Goal: Task Accomplishment & Management: Use online tool/utility

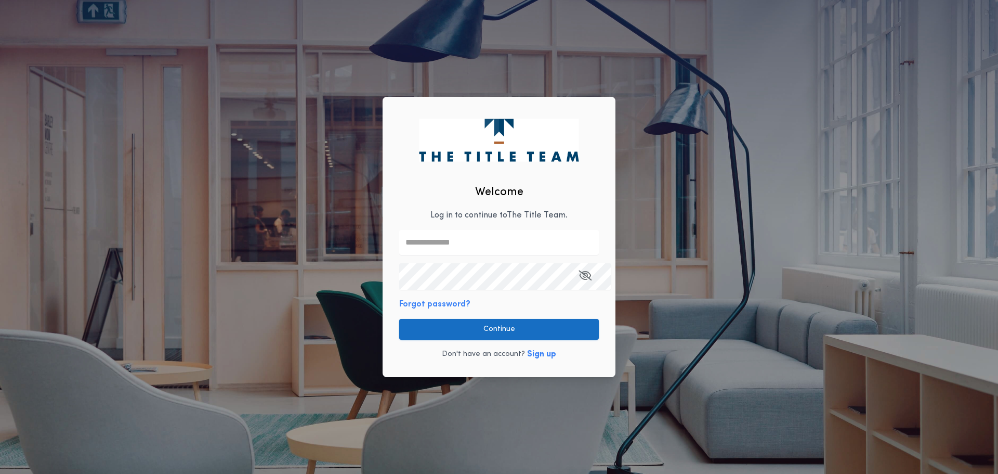
type input "**********"
click at [442, 325] on button "Continue" at bounding box center [499, 329] width 200 height 21
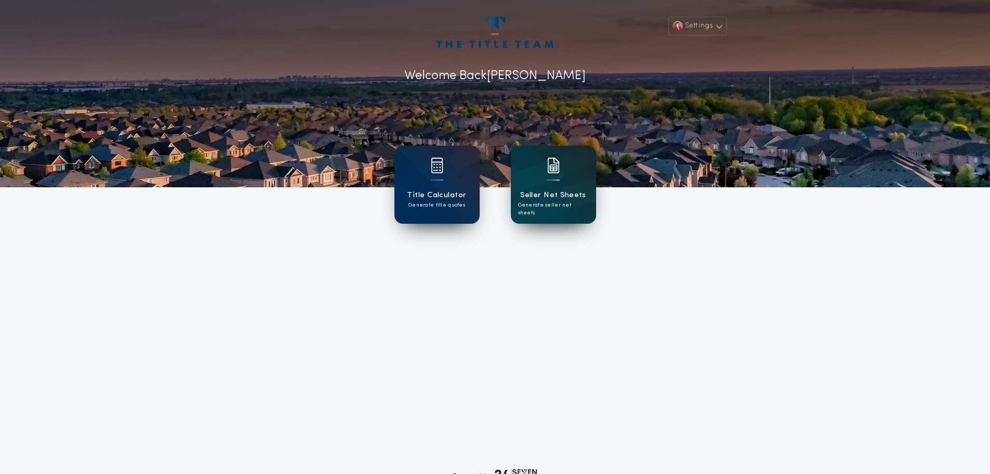
click at [544, 204] on p "Generate seller net sheets" at bounding box center [553, 209] width 71 height 16
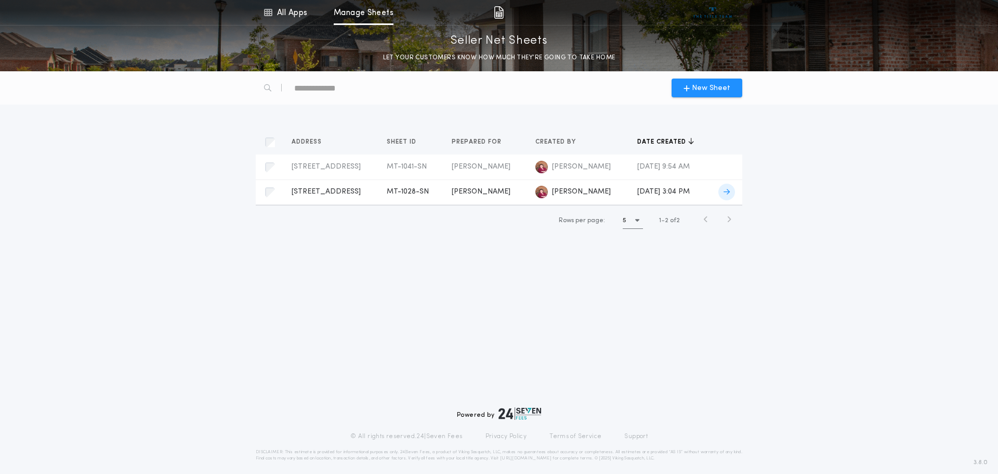
click at [481, 204] on td "[PERSON_NAME]" at bounding box center [485, 191] width 84 height 25
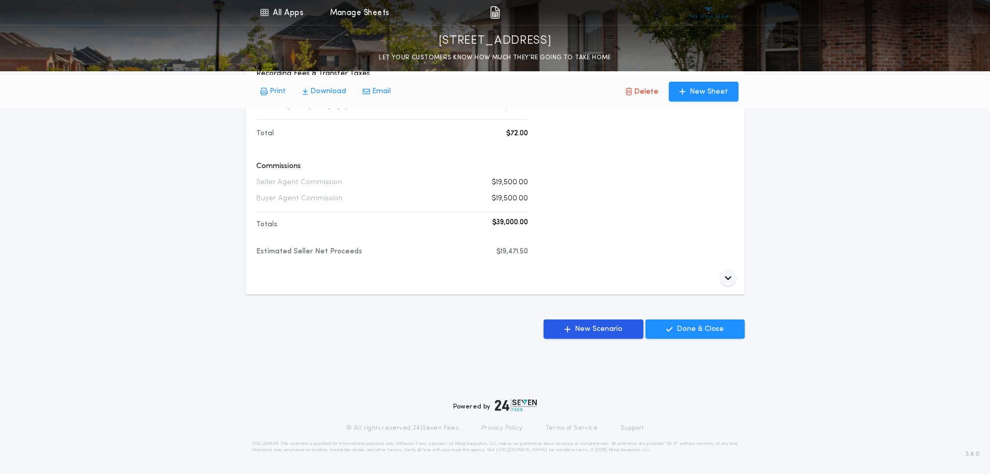
scroll to position [462, 0]
click at [612, 324] on p "New Scenario" at bounding box center [599, 329] width 48 height 10
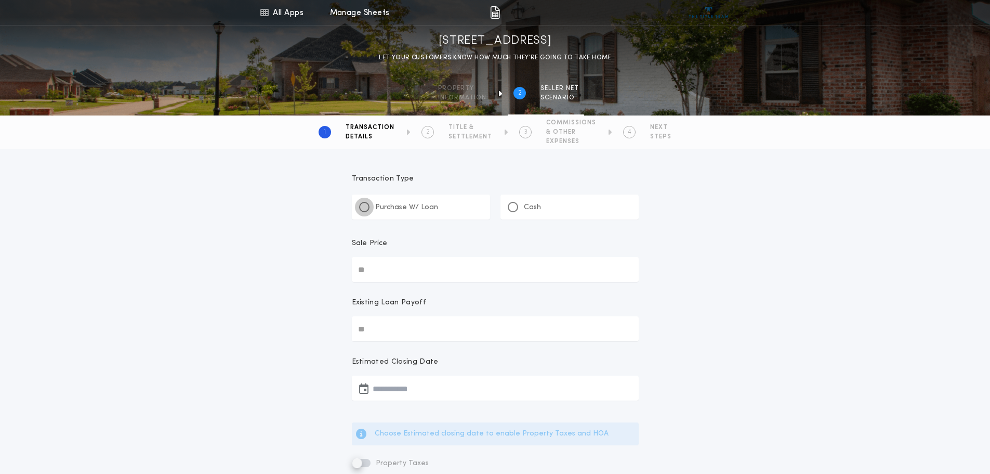
click at [361, 210] on div at bounding box center [364, 207] width 10 height 10
click at [414, 278] on input "Sale Price" at bounding box center [495, 269] width 287 height 25
type input "**"
type input "********"
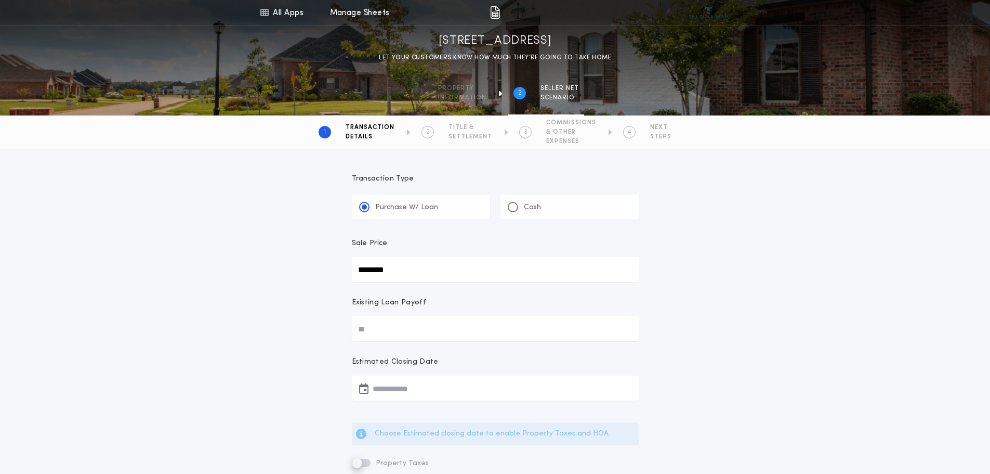
click at [399, 341] on input "Existing Loan Payoff" at bounding box center [495, 328] width 287 height 25
type input "********"
click at [412, 400] on button "button" at bounding box center [495, 387] width 287 height 25
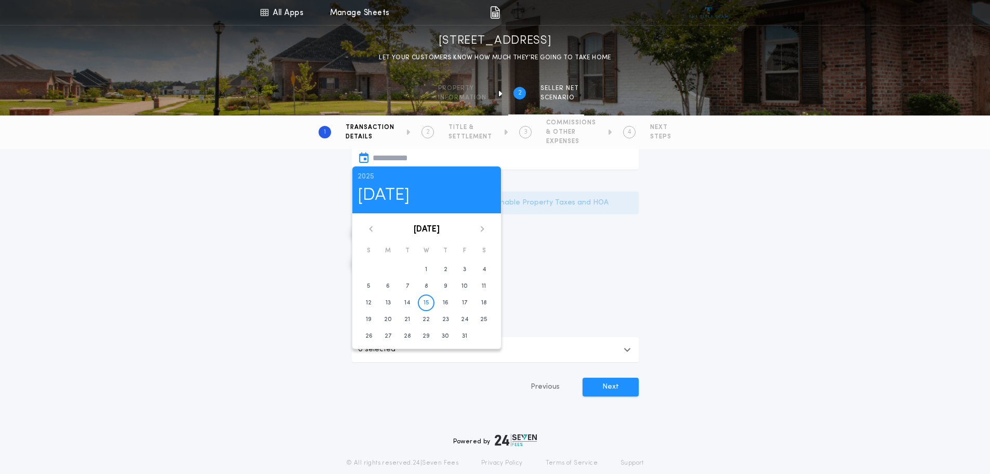
scroll to position [304, 0]
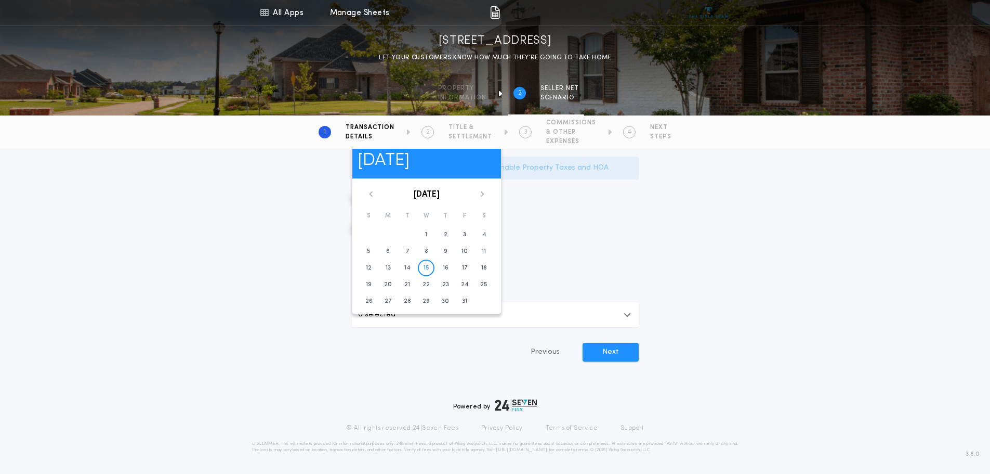
click at [484, 191] on icon at bounding box center [482, 194] width 4 height 6
click at [486, 191] on icon at bounding box center [482, 194] width 6 height 6
click at [473, 226] on button "5" at bounding box center [464, 234] width 17 height 17
type input "**********"
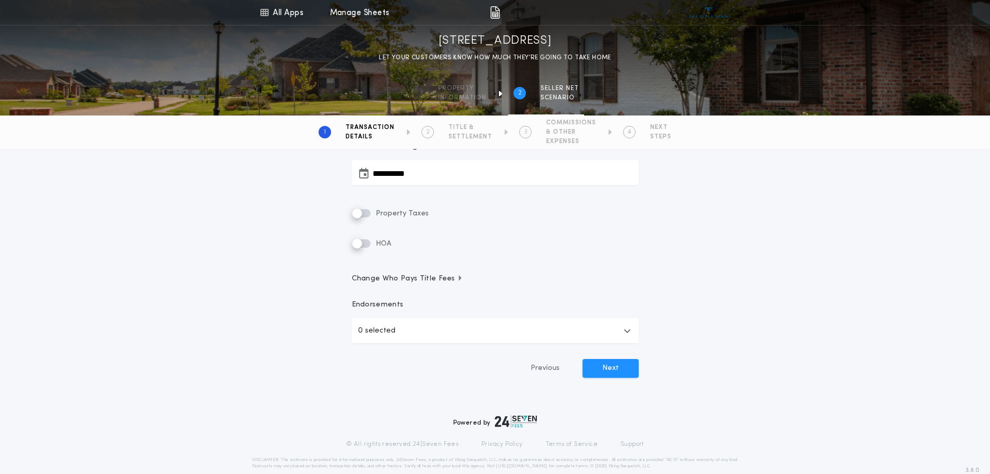
scroll to position [216, 0]
click at [456, 283] on span "Change Who Pays Title Fees" at bounding box center [408, 278] width 112 height 10
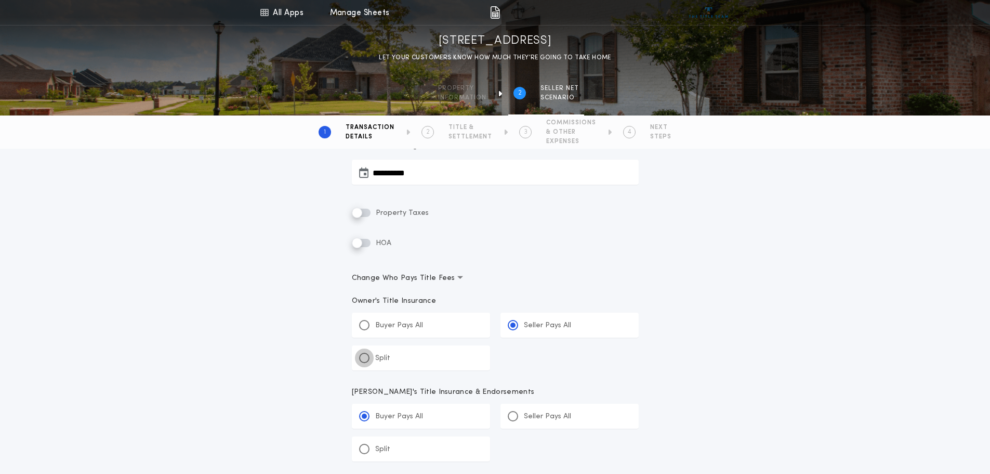
click at [362, 363] on div at bounding box center [364, 358] width 10 height 10
click at [0, 0] on input "******" at bounding box center [0, 0] width 0 height 0
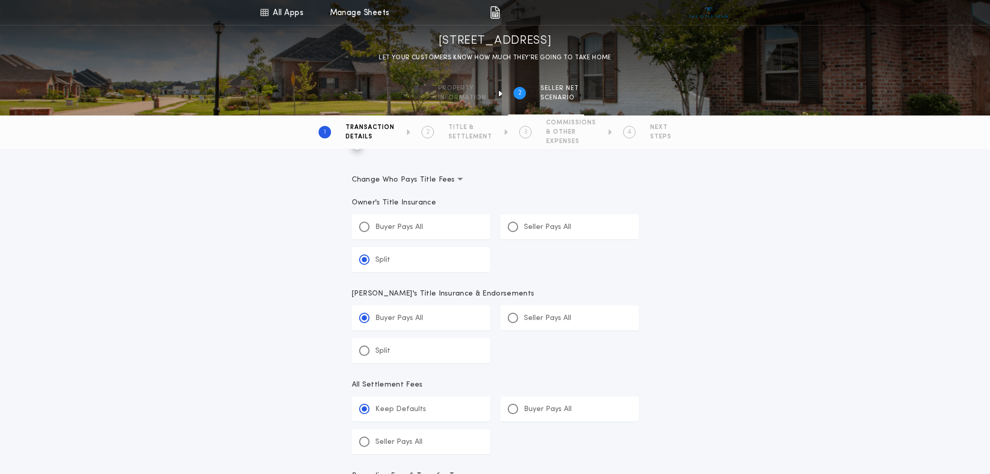
scroll to position [320, 0]
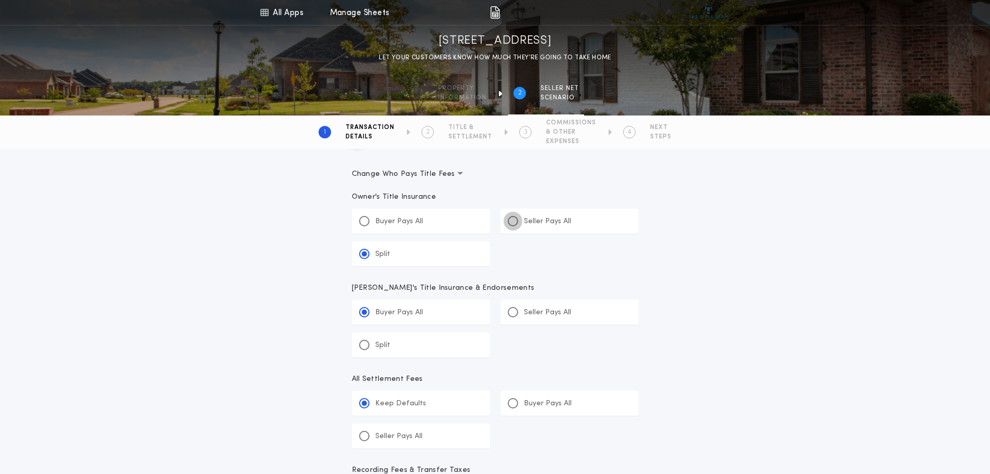
click at [514, 224] on div at bounding box center [513, 220] width 5 height 5
click at [0, 0] on input "*****" at bounding box center [0, 0] width 0 height 0
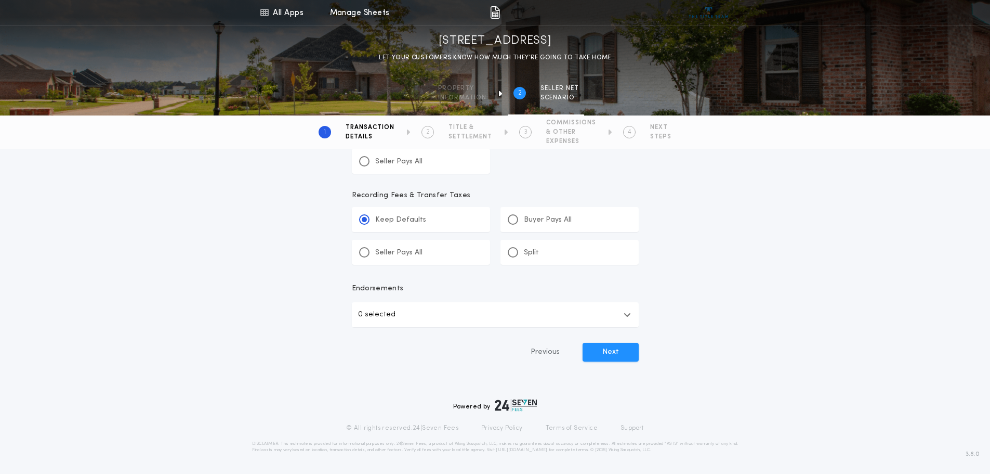
scroll to position [651, 0]
click at [612, 302] on button "0 selected" at bounding box center [495, 314] width 287 height 25
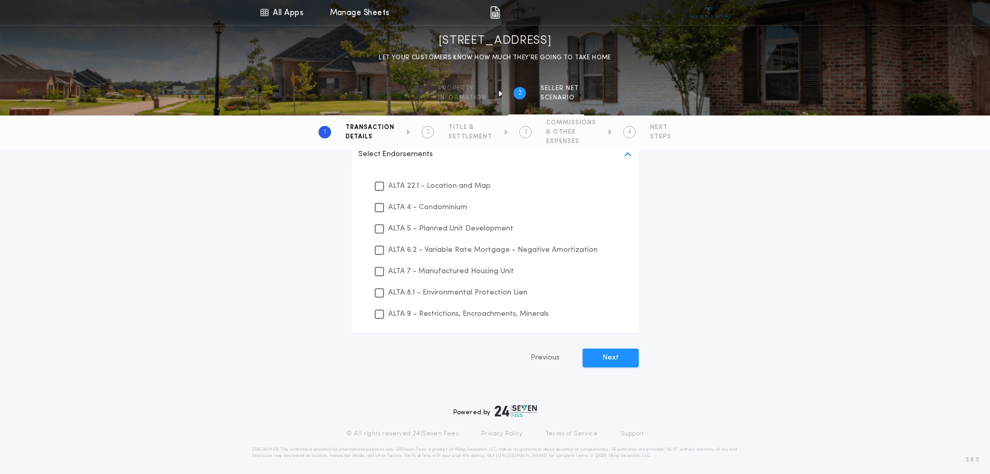
scroll to position [755, 0]
click at [625, 166] on icon "button" at bounding box center [628, 153] width 6 height 25
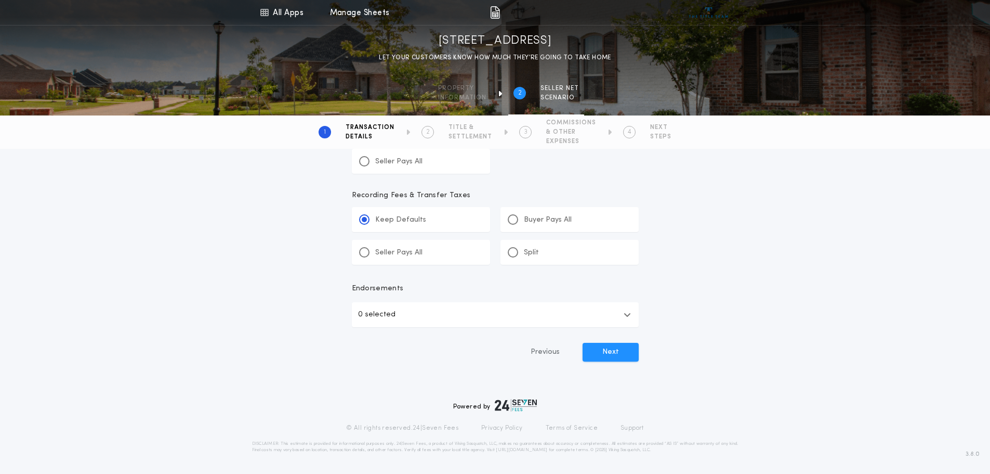
scroll to position [651, 0]
click at [609, 343] on button "Next" at bounding box center [611, 352] width 56 height 19
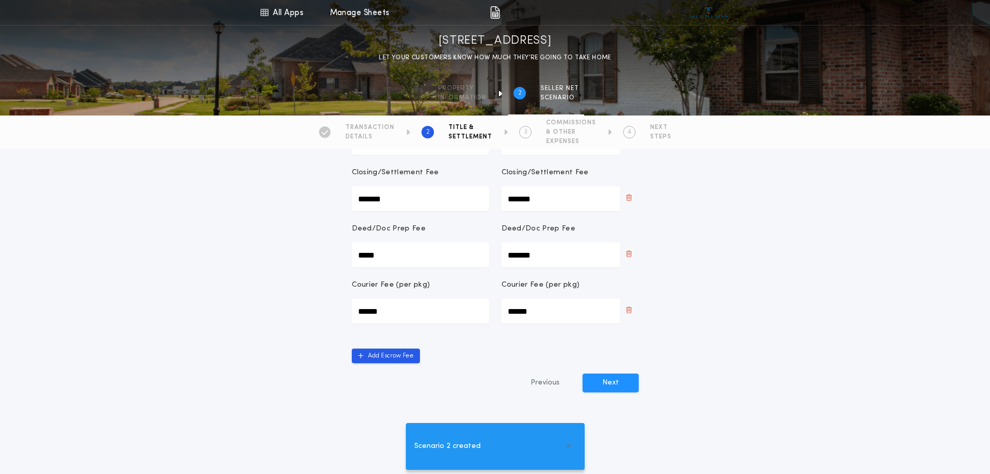
scroll to position [260, 0]
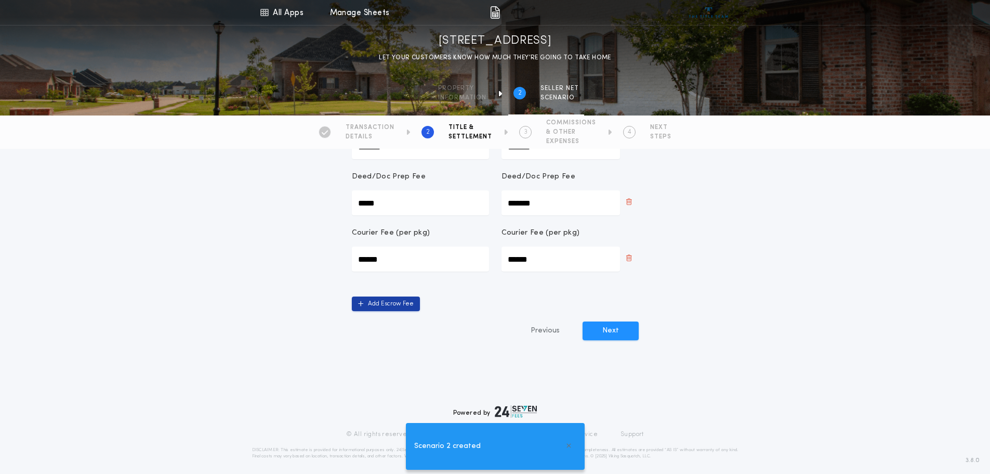
click at [399, 311] on button "Add Escrow Fee" at bounding box center [386, 303] width 68 height 15
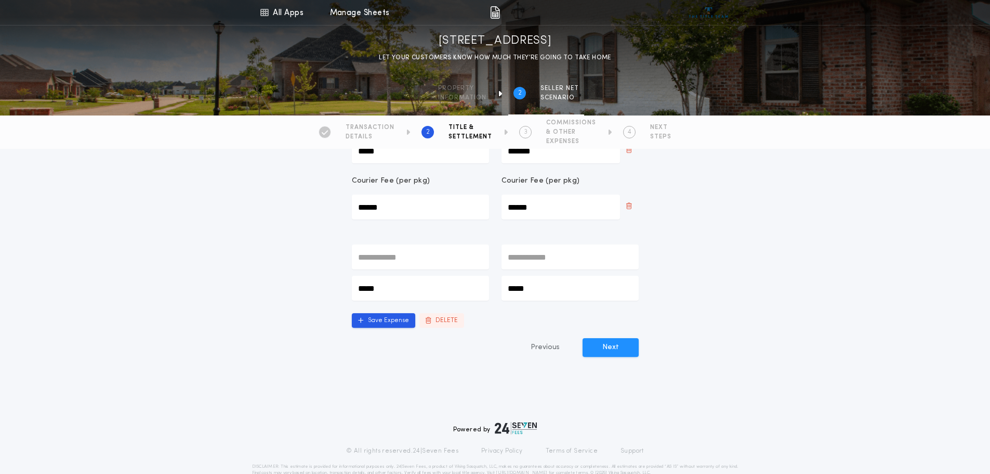
click at [459, 328] on button "DELETE" at bounding box center [442, 320] width 45 height 15
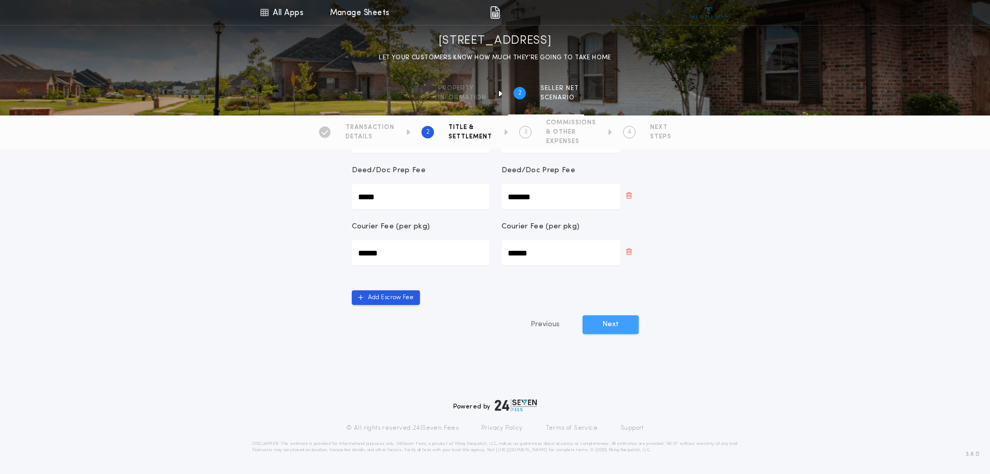
click at [601, 315] on button "Next" at bounding box center [611, 324] width 56 height 19
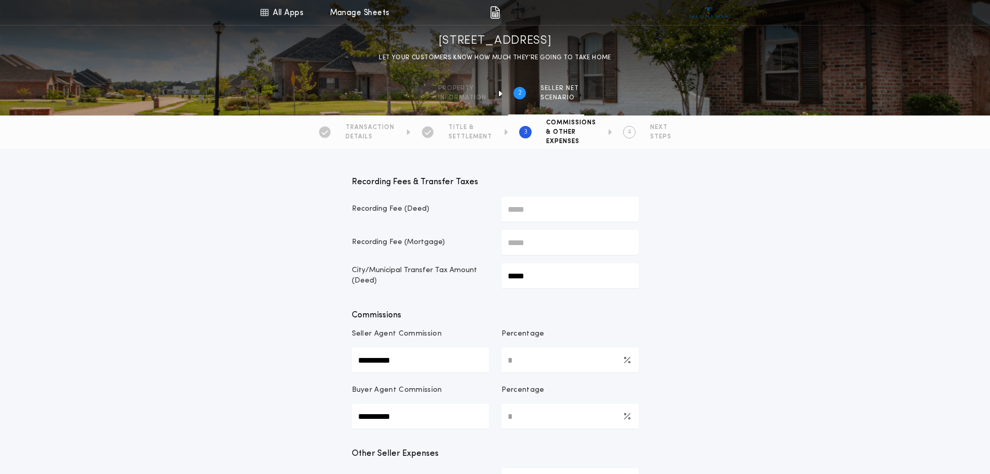
click at [356, 132] on span "TRANSACTION" at bounding box center [370, 127] width 49 height 8
click at [322, 133] on icon at bounding box center [325, 133] width 6 height 1
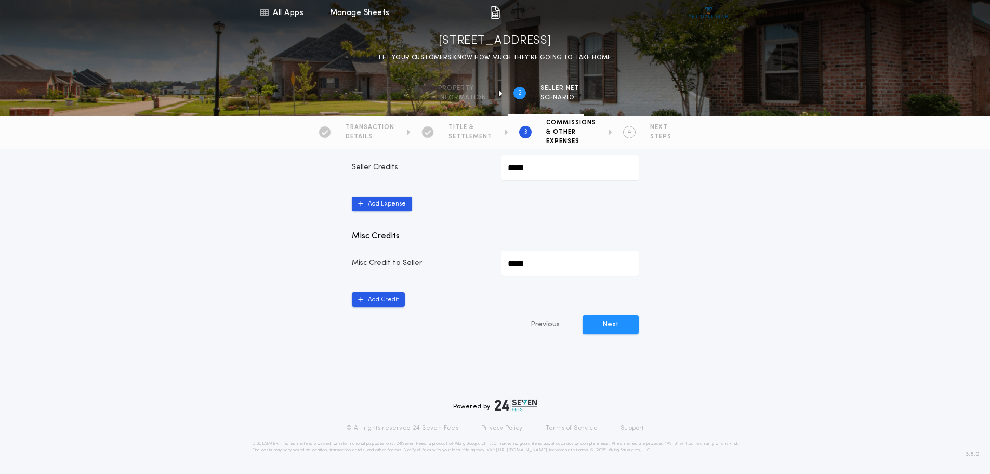
scroll to position [554, 0]
click at [533, 334] on button "Previous" at bounding box center [545, 324] width 71 height 19
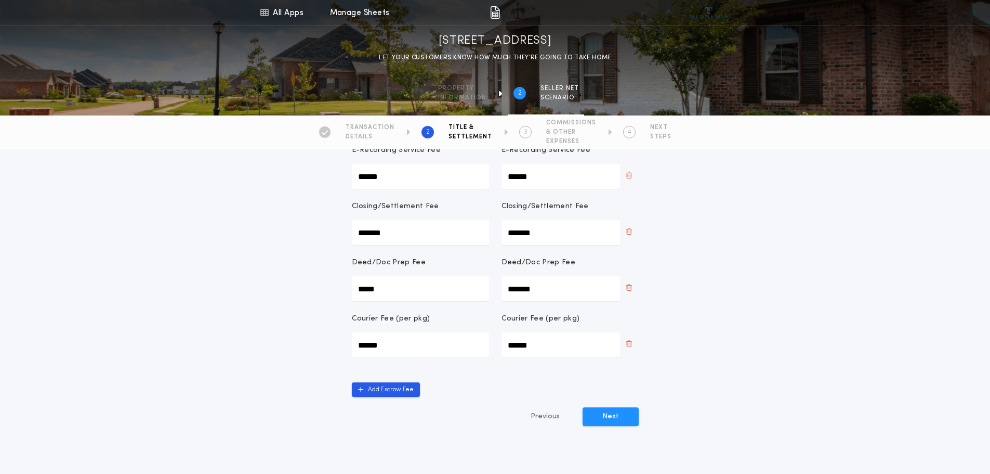
scroll to position [305, 0]
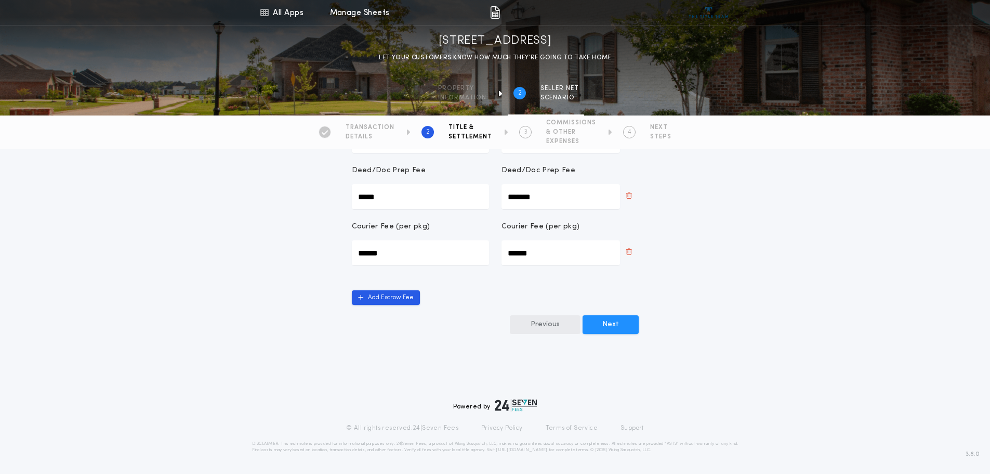
click at [537, 315] on button "Previous" at bounding box center [545, 324] width 71 height 19
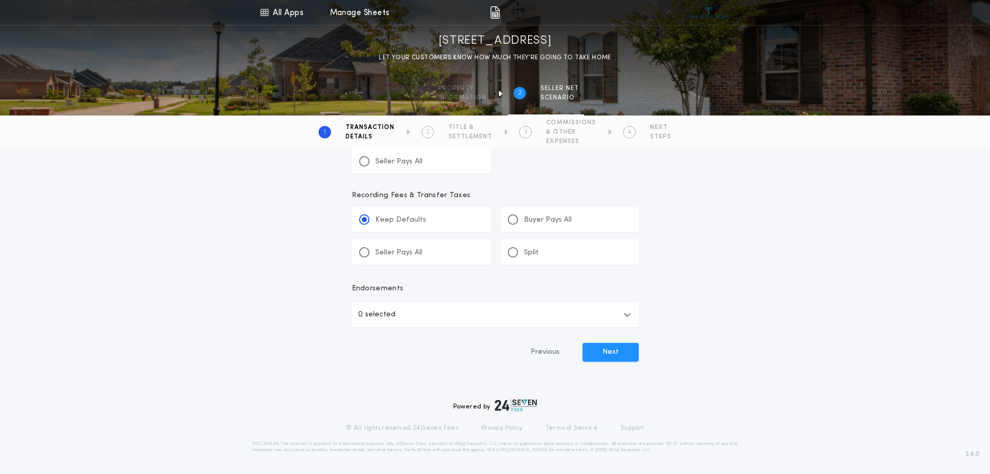
scroll to position [651, 0]
click at [611, 343] on button "Next" at bounding box center [611, 352] width 56 height 19
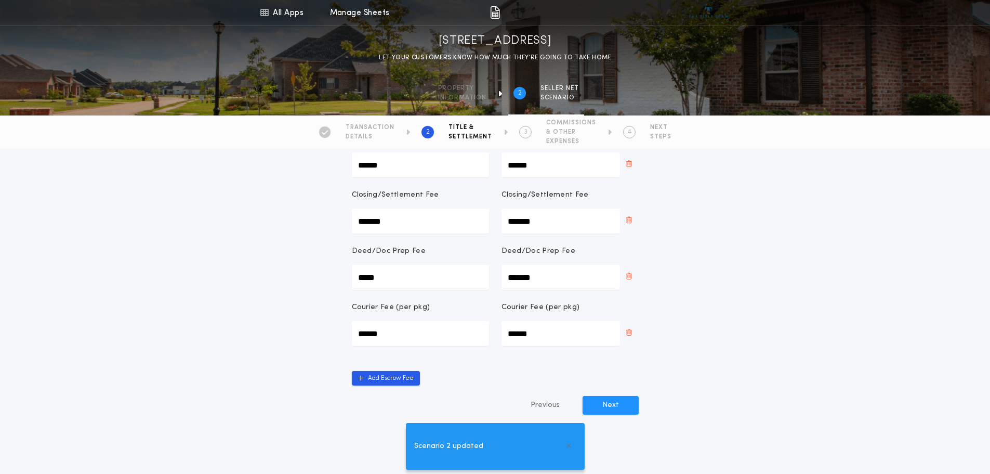
scroll to position [305, 0]
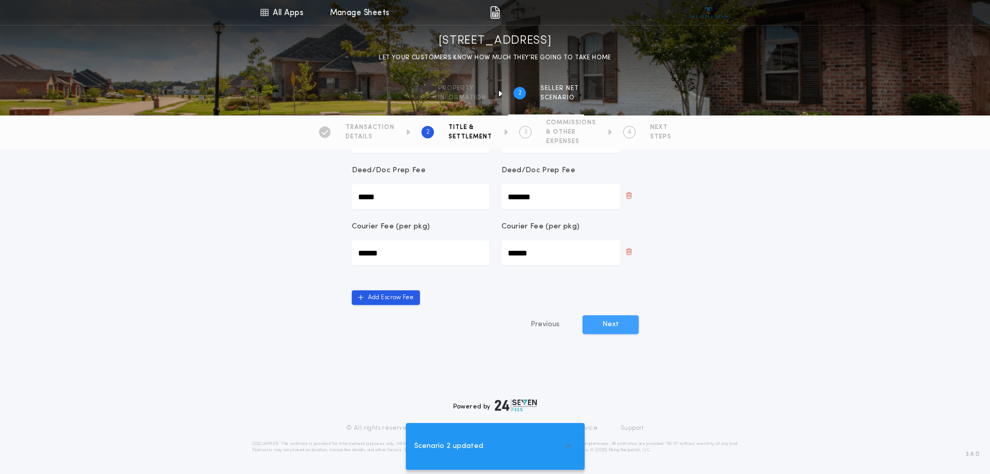
click at [610, 315] on button "Next" at bounding box center [611, 324] width 56 height 19
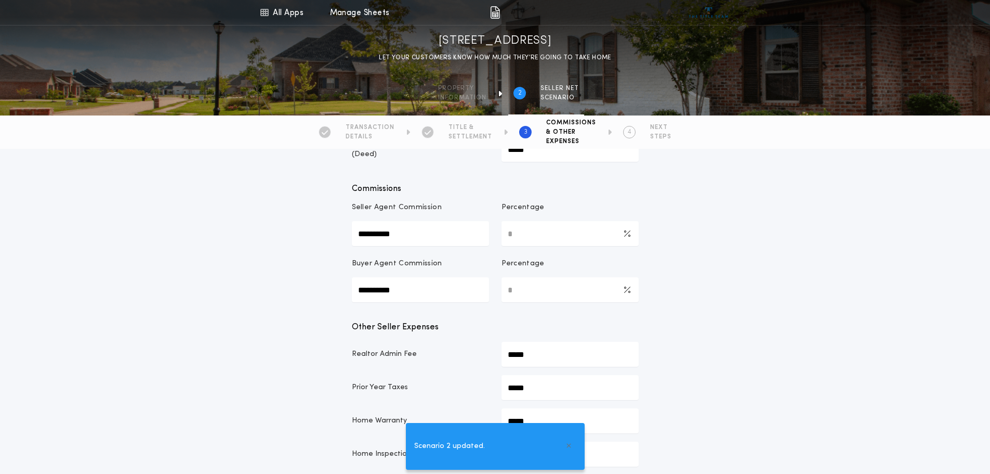
scroll to position [104, 0]
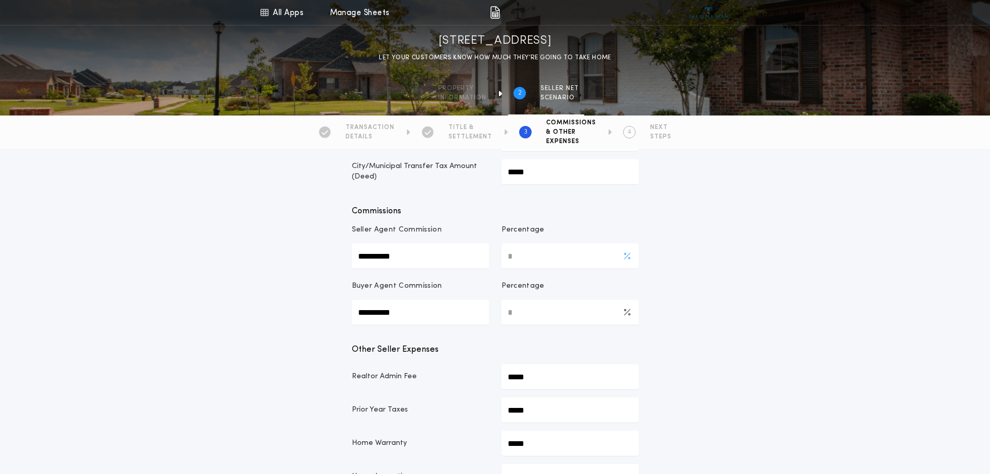
click at [532, 268] on Commission-percentage "*" at bounding box center [570, 255] width 137 height 25
type Commission-percentage "*"
type Commission-value "**********"
click at [518, 324] on Commission-percentage "*" at bounding box center [570, 311] width 137 height 25
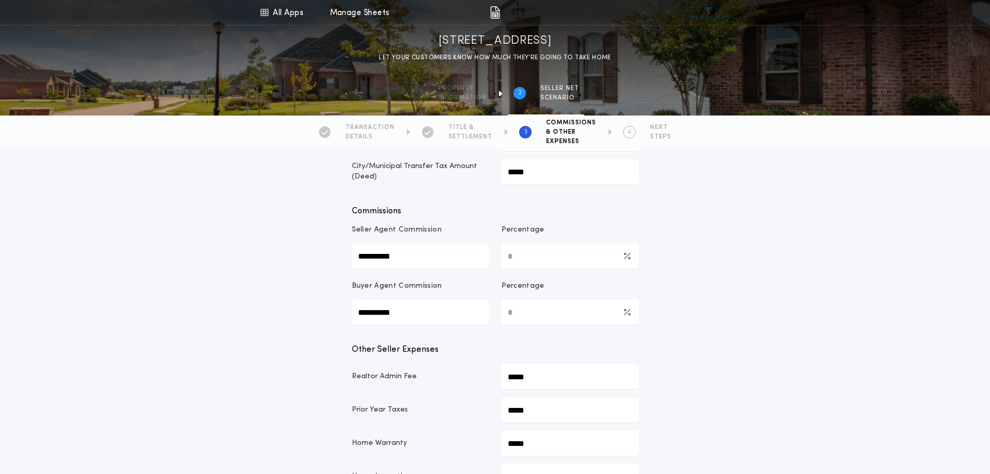
type Commission-percentage "*"
type Commission-value "**********"
click at [700, 359] on div "**********" at bounding box center [495, 439] width 990 height 788
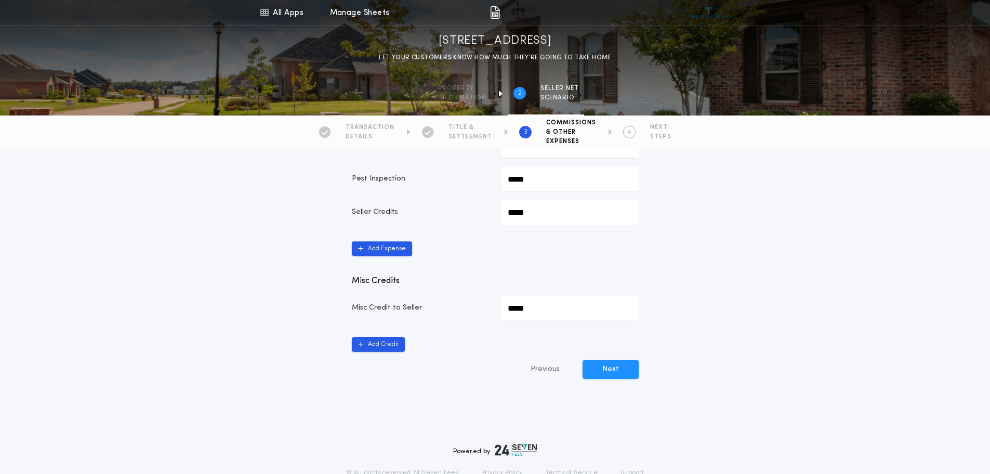
scroll to position [520, 0]
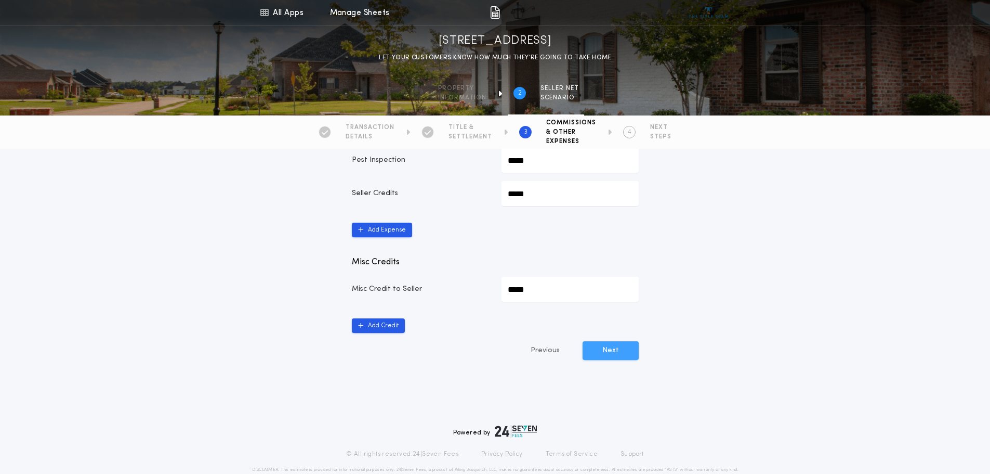
click at [609, 360] on button "Next" at bounding box center [611, 350] width 56 height 19
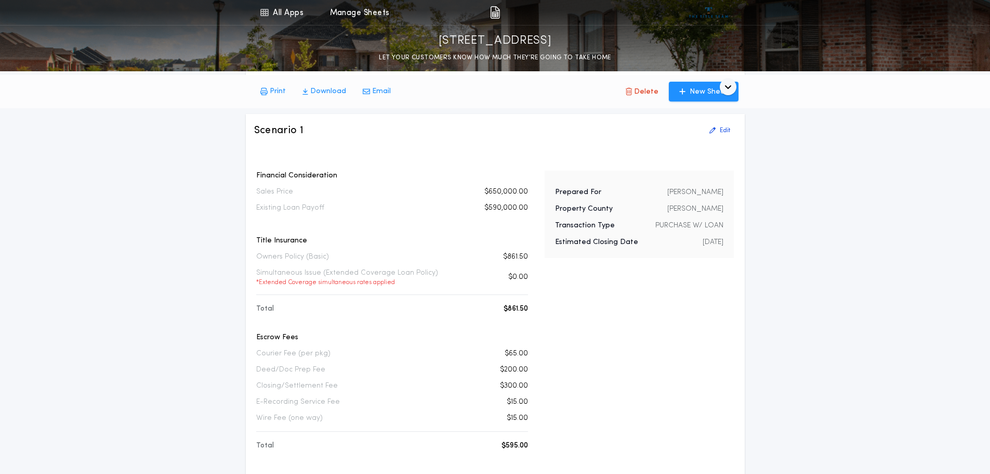
scroll to position [520, 0]
